Goal: Task Accomplishment & Management: Complete application form

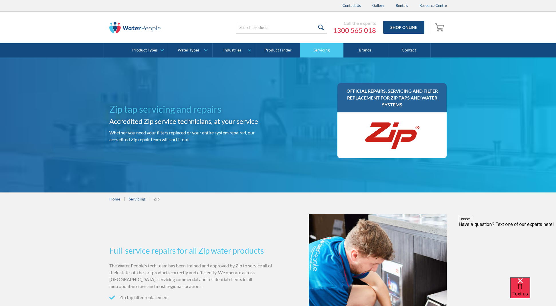
click at [318, 49] on link "Servicing" at bounding box center [322, 50] width 44 height 14
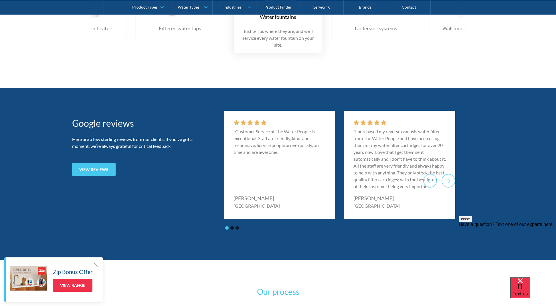
scroll to position [1038, 0]
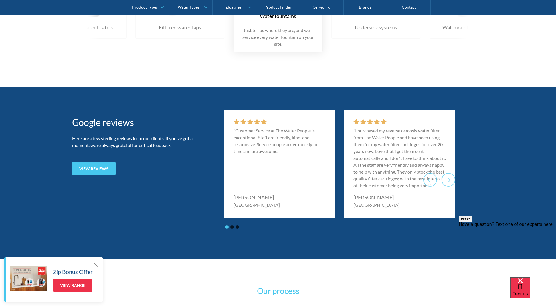
click at [94, 265] on div at bounding box center [96, 265] width 6 height 6
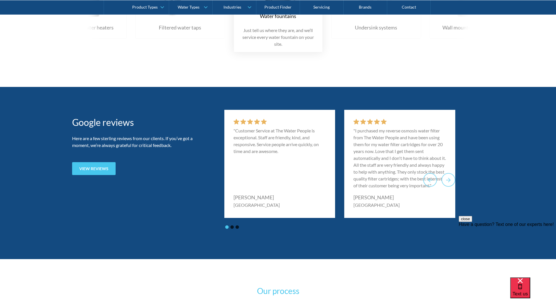
click at [472, 222] on button "close" at bounding box center [465, 219] width 13 height 6
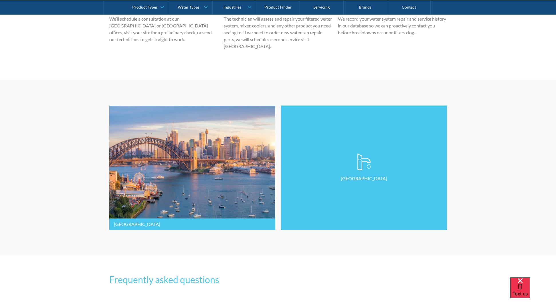
scroll to position [1384, 0]
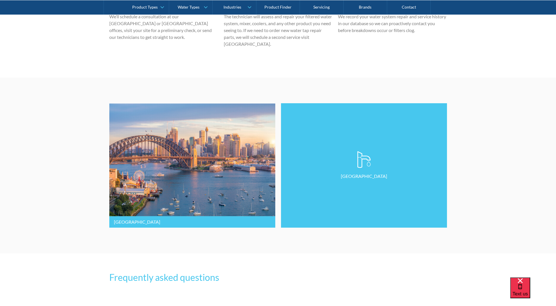
click at [357, 199] on link "Melbourne" at bounding box center [364, 165] width 166 height 125
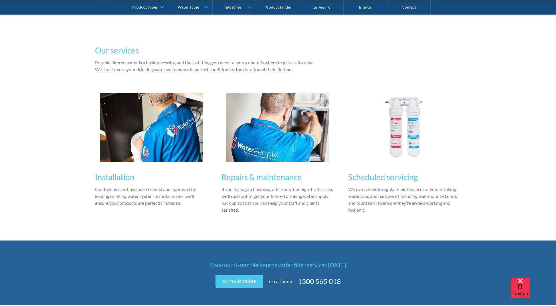
scroll to position [371, 0]
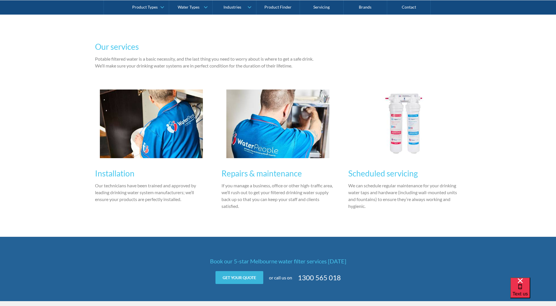
click at [232, 278] on link "Get your quote" at bounding box center [240, 277] width 48 height 13
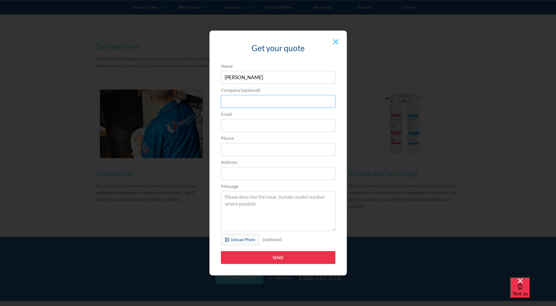
scroll to position [377, 0]
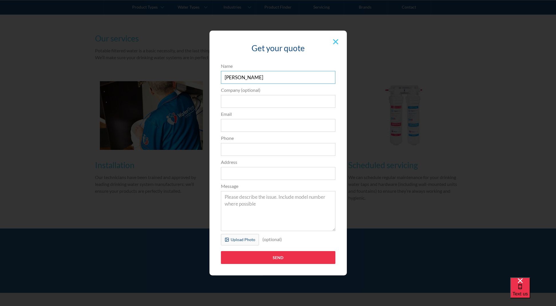
click at [238, 77] on input "Leo" at bounding box center [278, 77] width 115 height 13
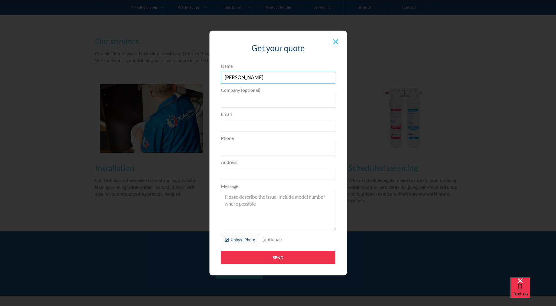
scroll to position [376, 0]
type input "Leo Ward-Stecch"
type input "leows1@outlook.com"
type input "0448804454"
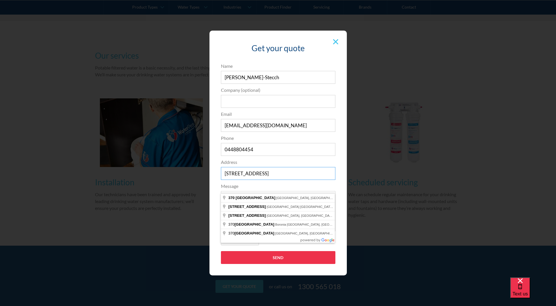
scroll to position [360, 0]
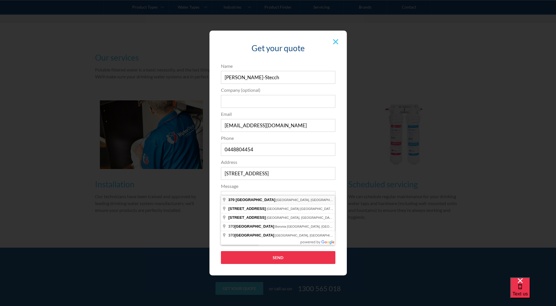
type input "370 Wattletree Road, Malvern East VIC, Australia"
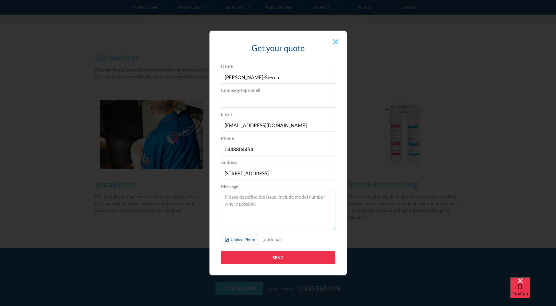
click at [225, 203] on textarea "Message" at bounding box center [278, 211] width 115 height 40
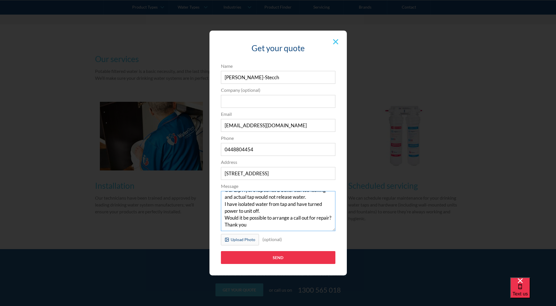
scroll to position [17, 0]
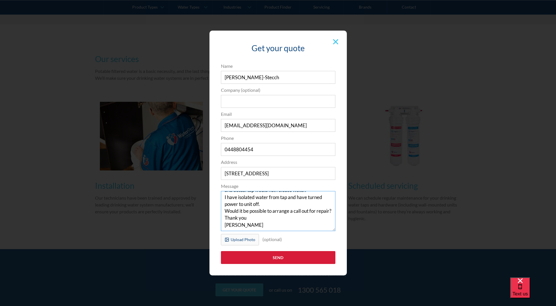
type textarea "Our Zip HydroTap series B boiler started leaking and actual tap would not relea…"
click at [277, 258] on input "Send" at bounding box center [278, 257] width 115 height 13
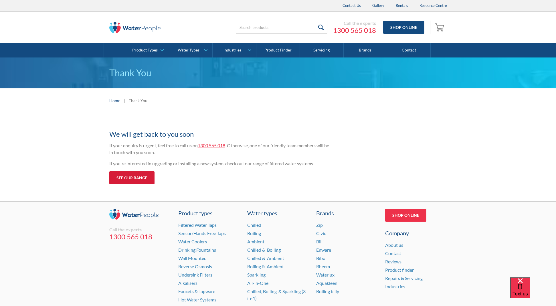
click at [131, 177] on link "See our range" at bounding box center [131, 177] width 45 height 13
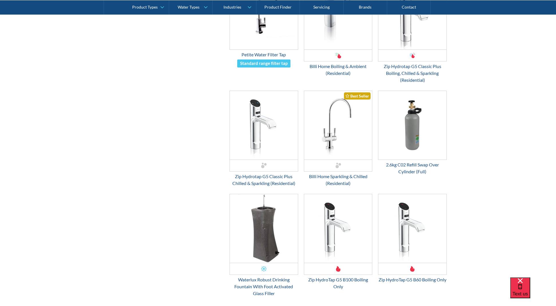
scroll to position [714, 0]
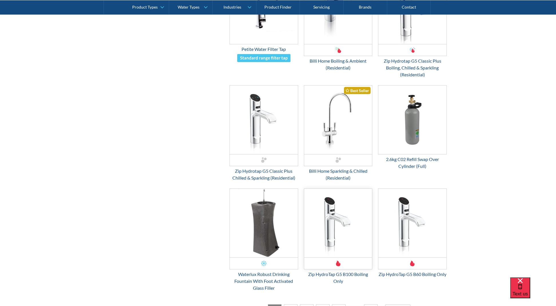
click at [323, 240] on img "Email Form 3" at bounding box center [338, 223] width 68 height 69
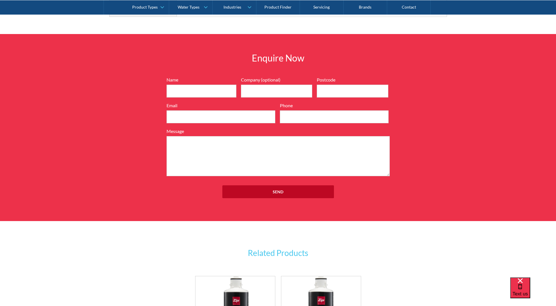
scroll to position [556, 0]
